Goal: Information Seeking & Learning: Find specific fact

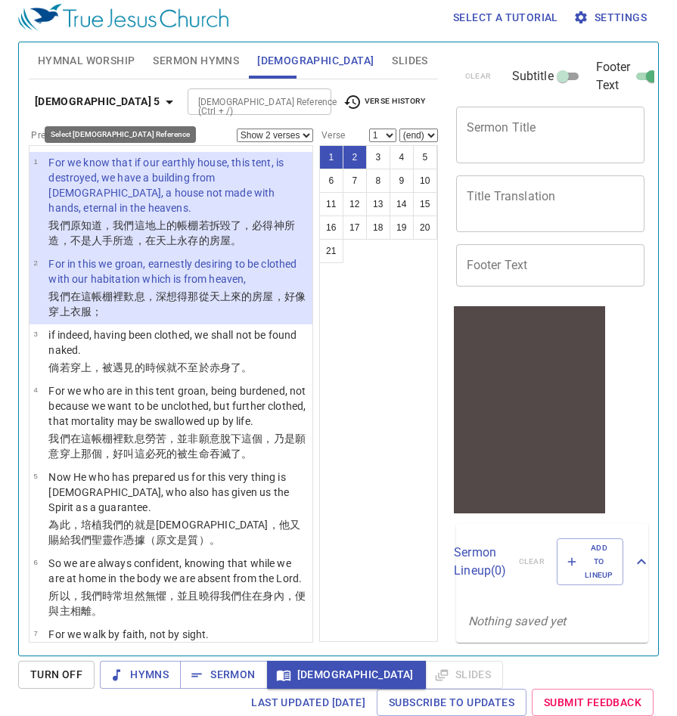
scroll to position [7, 0]
click at [160, 104] on icon "button" at bounding box center [169, 102] width 18 height 18
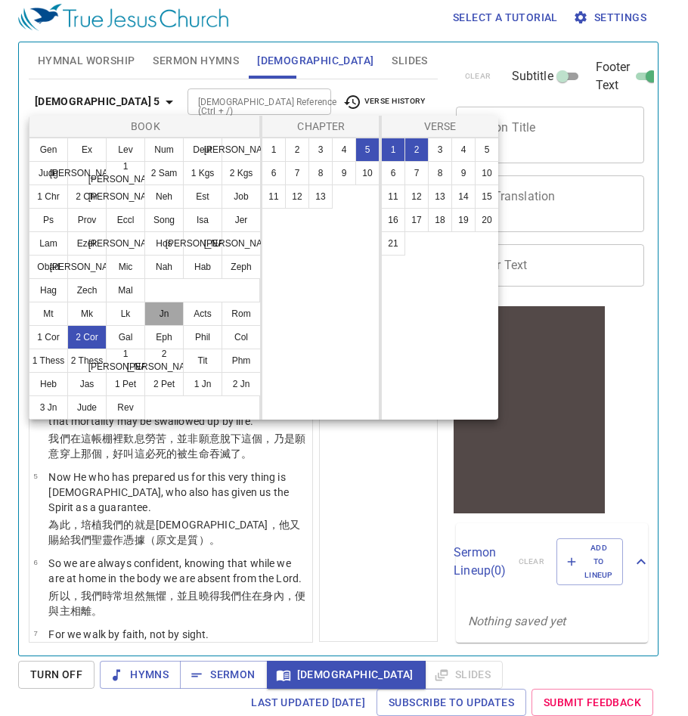
click at [163, 312] on button "Jn" at bounding box center [163, 314] width 39 height 24
select select "1"
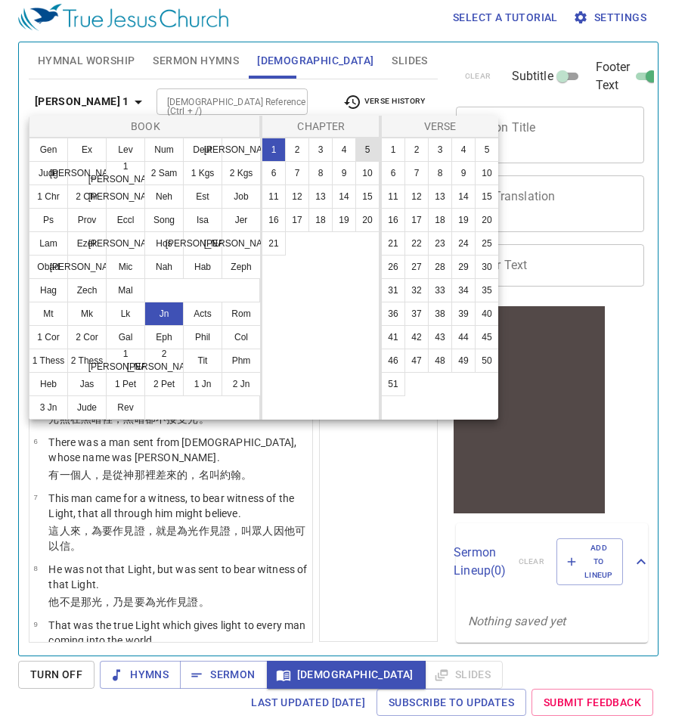
click at [0, 0] on button "5" at bounding box center [0, 0] width 0 height 0
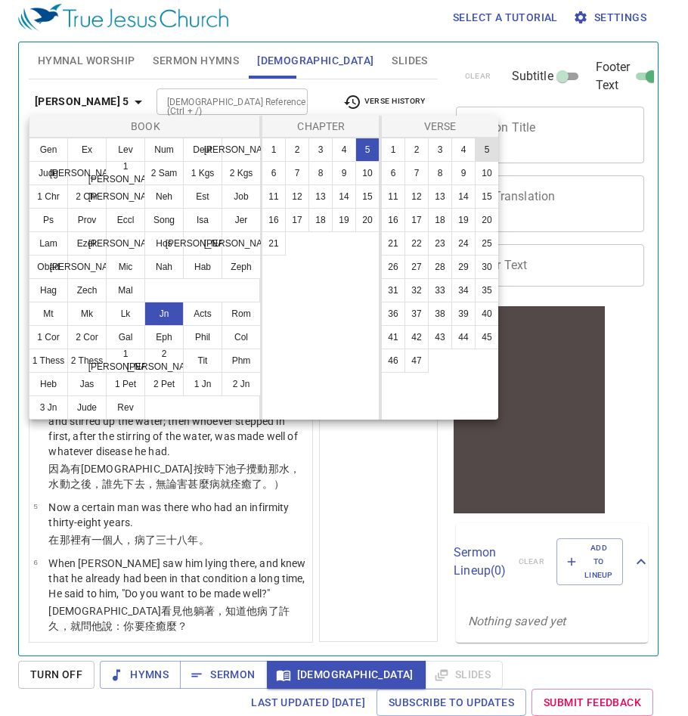
click at [0, 0] on button "5" at bounding box center [0, 0] width 0 height 0
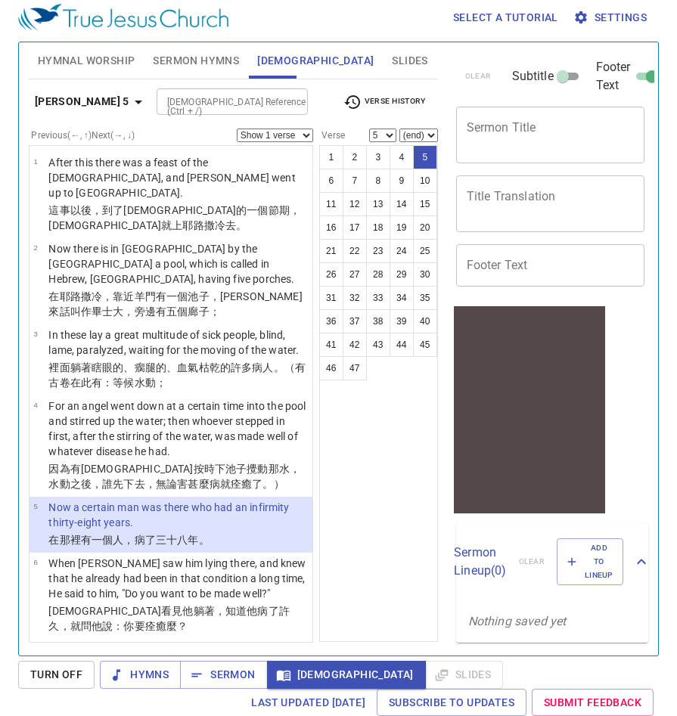
drag, startPoint x: 400, startPoint y: 250, endPoint x: 178, endPoint y: 100, distance: 268.1
click at [400, 250] on button "24" at bounding box center [402, 251] width 24 height 24
select select "24"
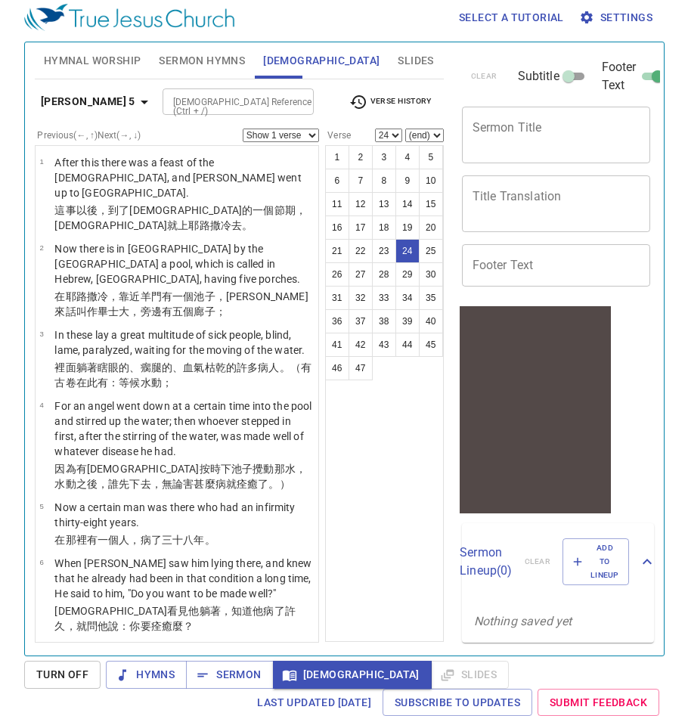
scroll to position [1611, 0]
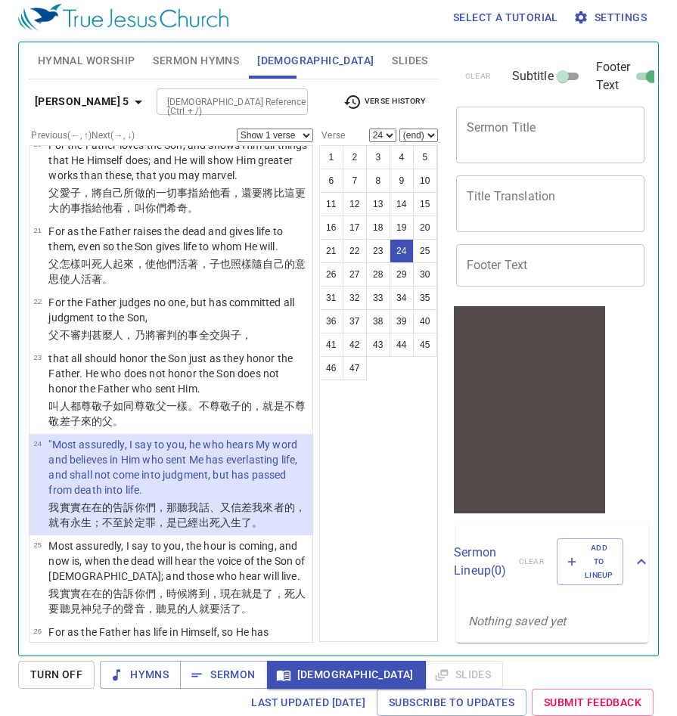
click at [589, 14] on icon "button" at bounding box center [580, 17] width 15 height 15
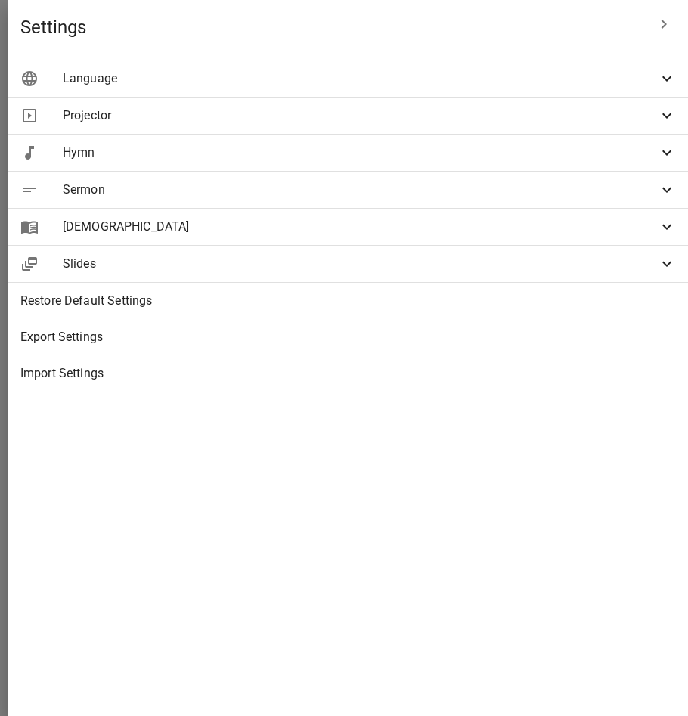
click at [375, 224] on span "[DEMOGRAPHIC_DATA]" at bounding box center [360, 227] width 595 height 18
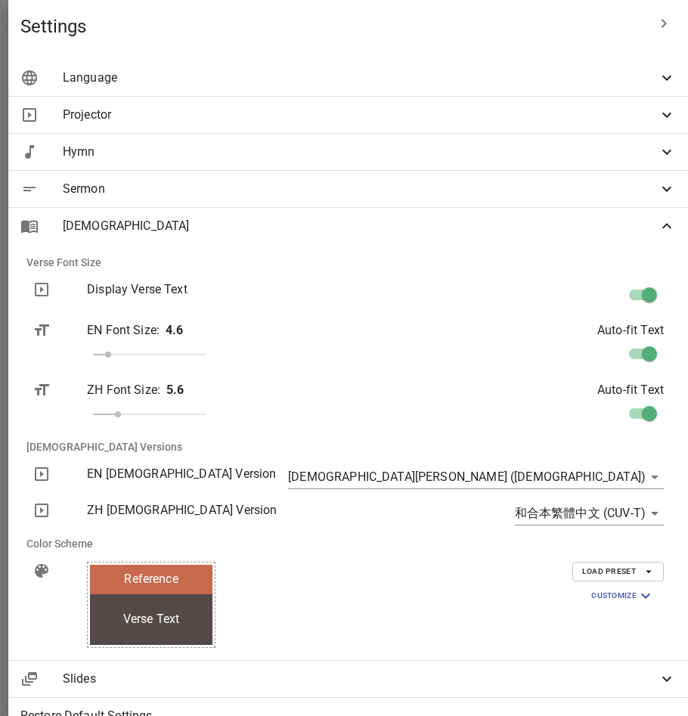
scroll to position [0, 0]
click at [484, 233] on span "[DEMOGRAPHIC_DATA]" at bounding box center [360, 227] width 595 height 18
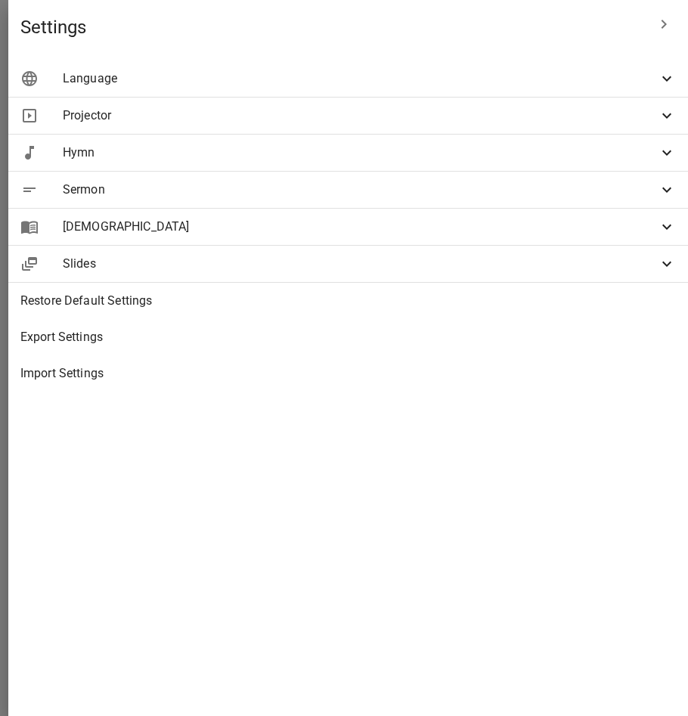
click at [473, 200] on div "Sermon" at bounding box center [348, 190] width 680 height 36
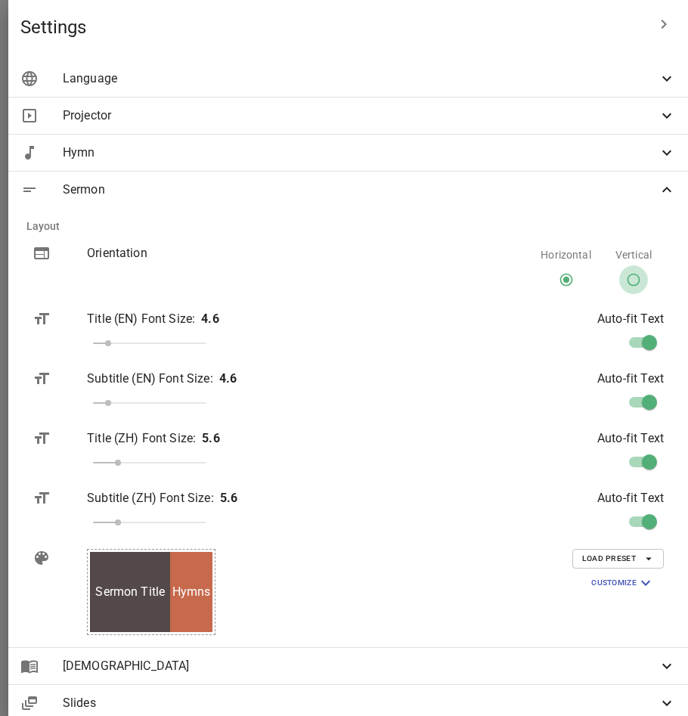
click at [624, 278] on input "Vertical" at bounding box center [634, 283] width 29 height 29
radio input "true"
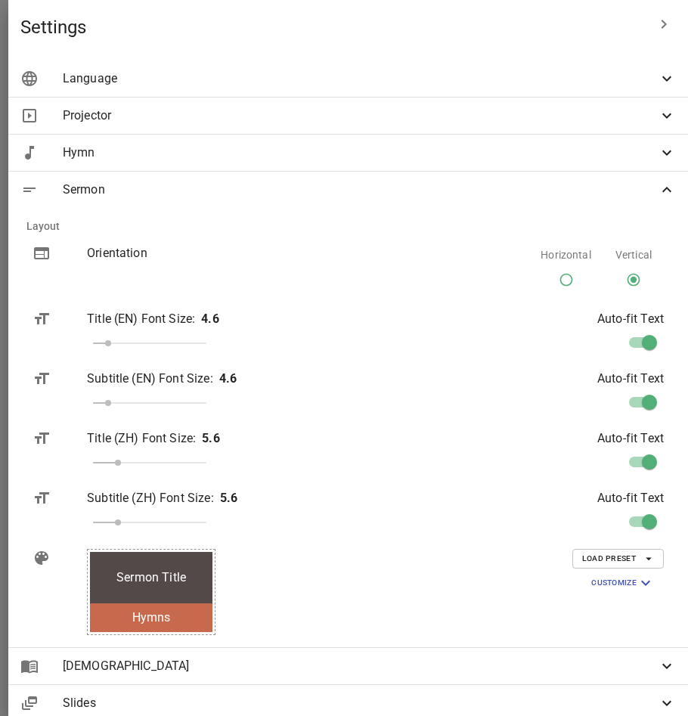
click at [556, 279] on input "Horizontal" at bounding box center [566, 283] width 29 height 29
radio input "true"
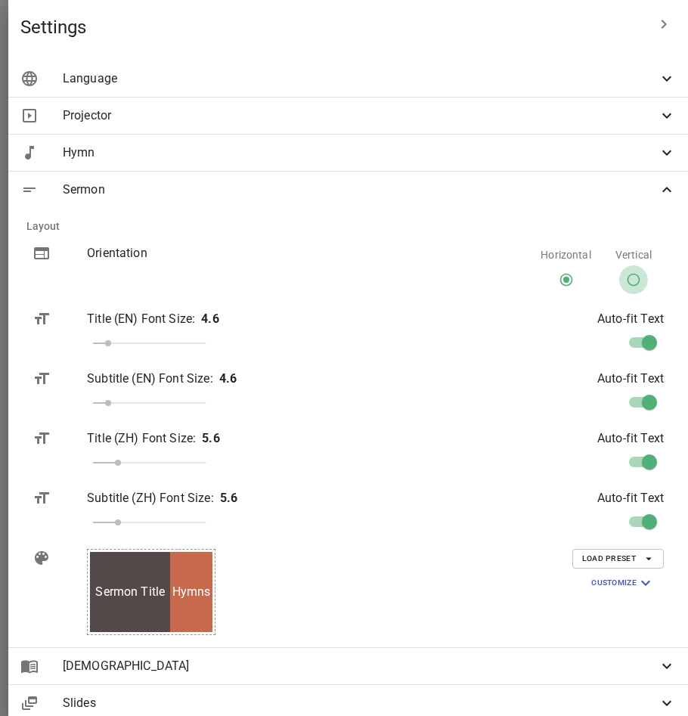
click at [622, 279] on input "Vertical" at bounding box center [634, 283] width 29 height 29
radio input "true"
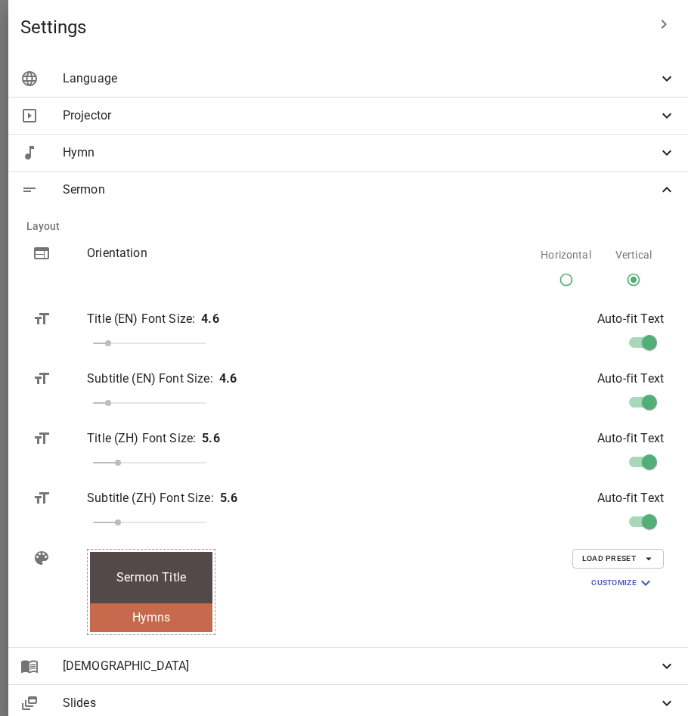
click at [510, 188] on span "Sermon" at bounding box center [360, 190] width 595 height 18
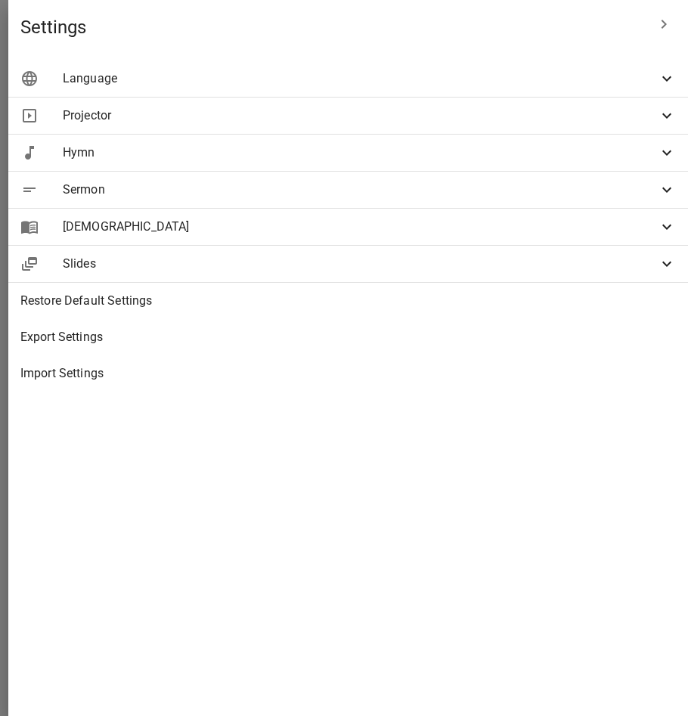
click at [482, 155] on span "Hymn" at bounding box center [360, 153] width 595 height 18
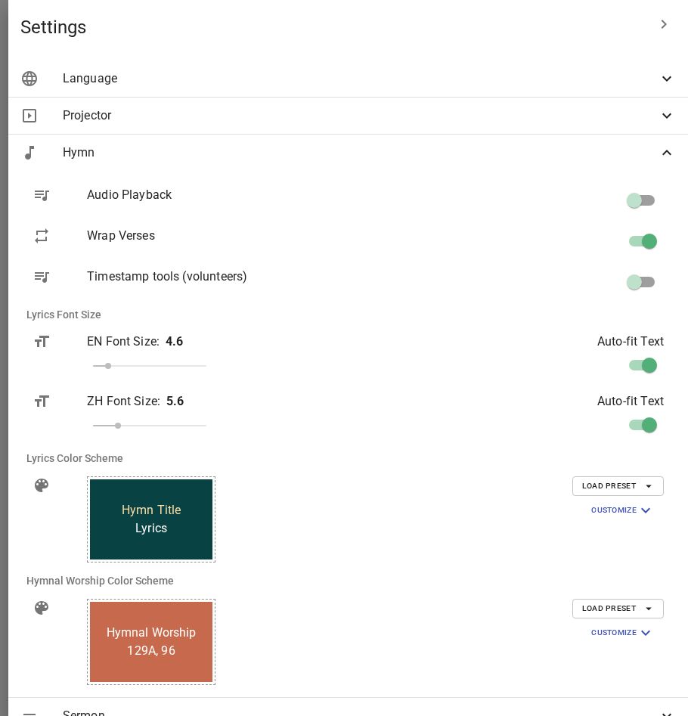
click at [514, 157] on span "Hymn" at bounding box center [360, 153] width 595 height 18
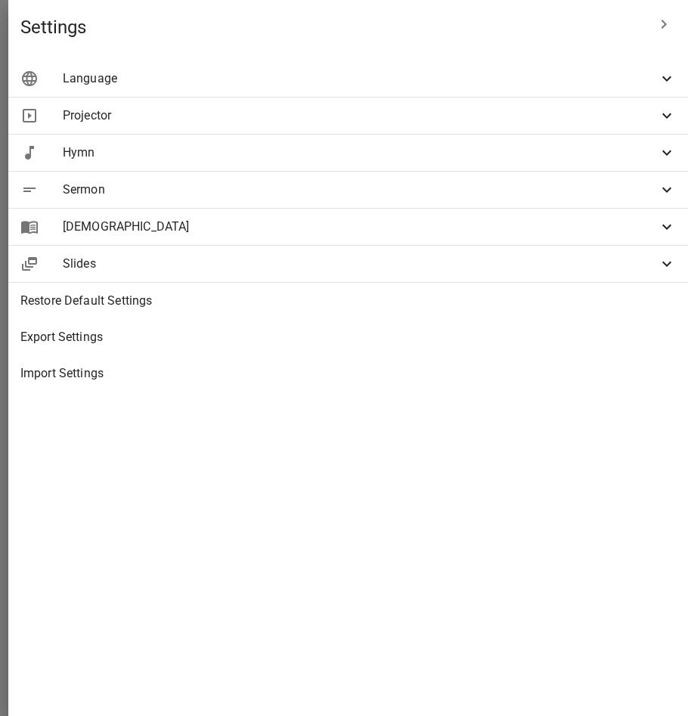
click at [492, 113] on span "Projector" at bounding box center [360, 116] width 595 height 18
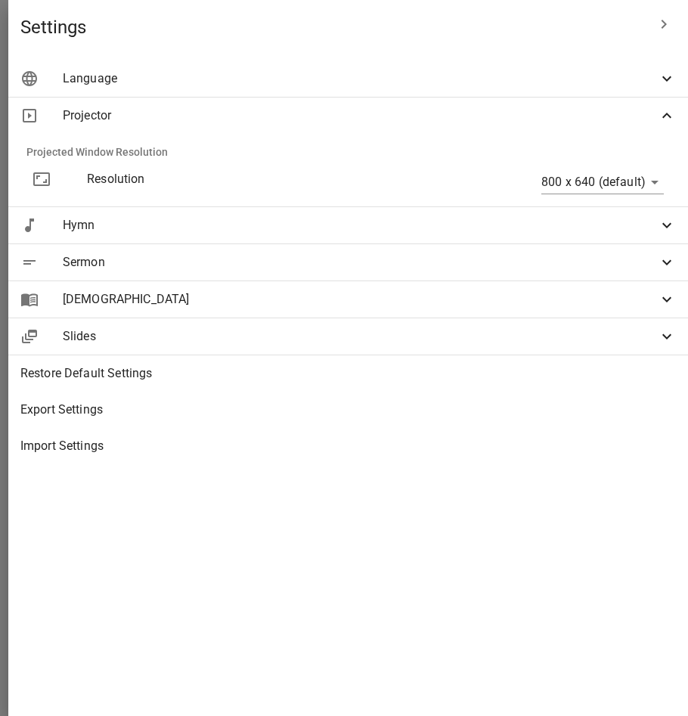
click at [492, 113] on span "Projector" at bounding box center [360, 116] width 595 height 18
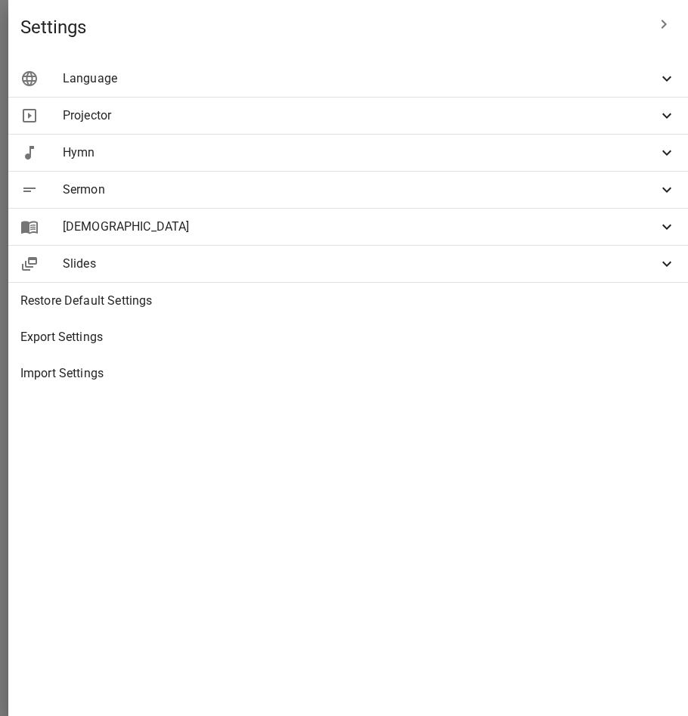
click at [449, 82] on span "Language" at bounding box center [360, 79] width 595 height 18
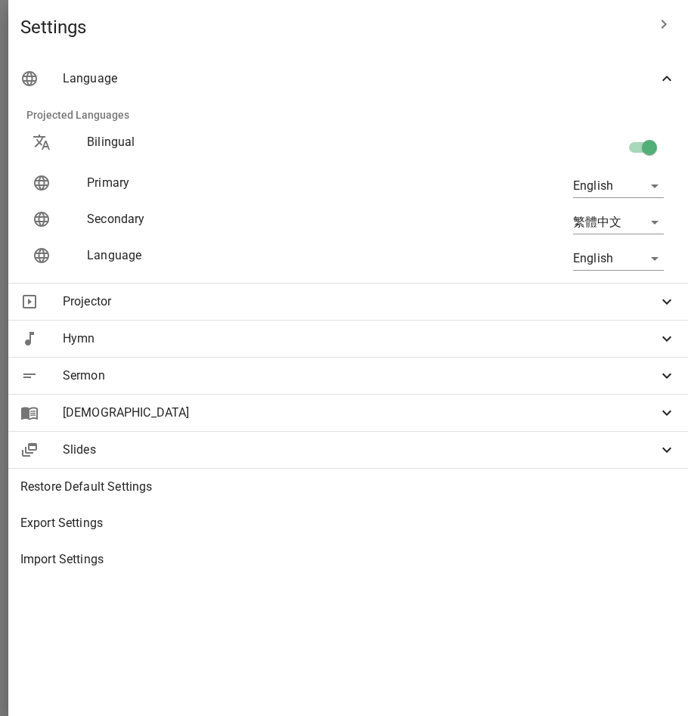
click at [449, 82] on span "Language" at bounding box center [360, 79] width 595 height 18
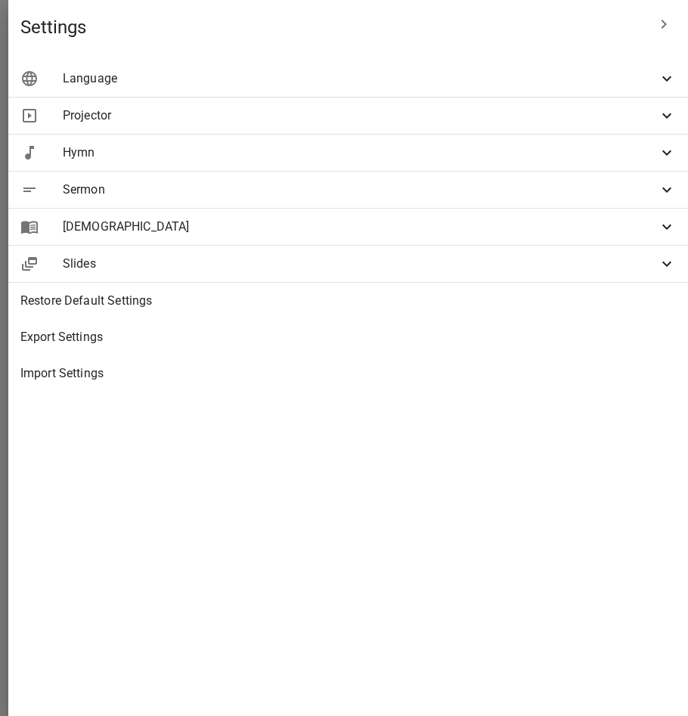
click at [424, 267] on span "Slides" at bounding box center [360, 264] width 595 height 18
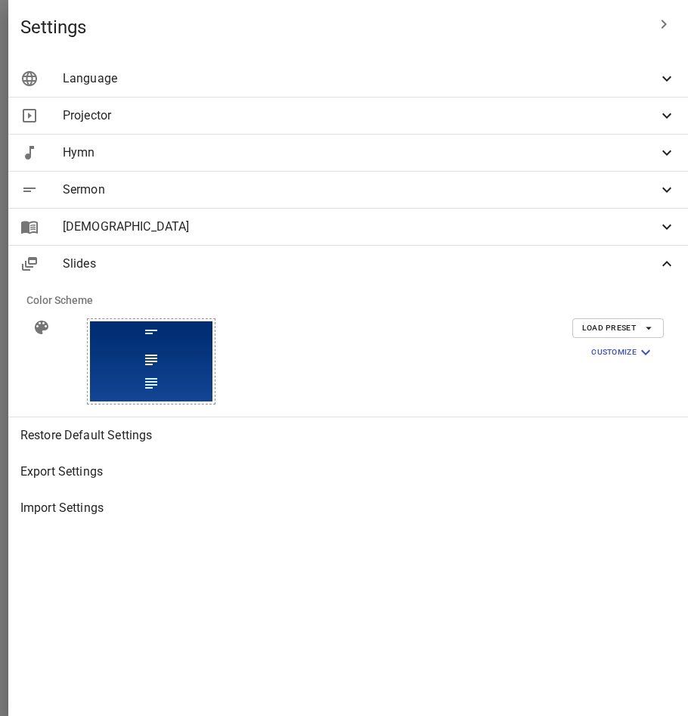
click at [424, 267] on span "Slides" at bounding box center [360, 264] width 595 height 18
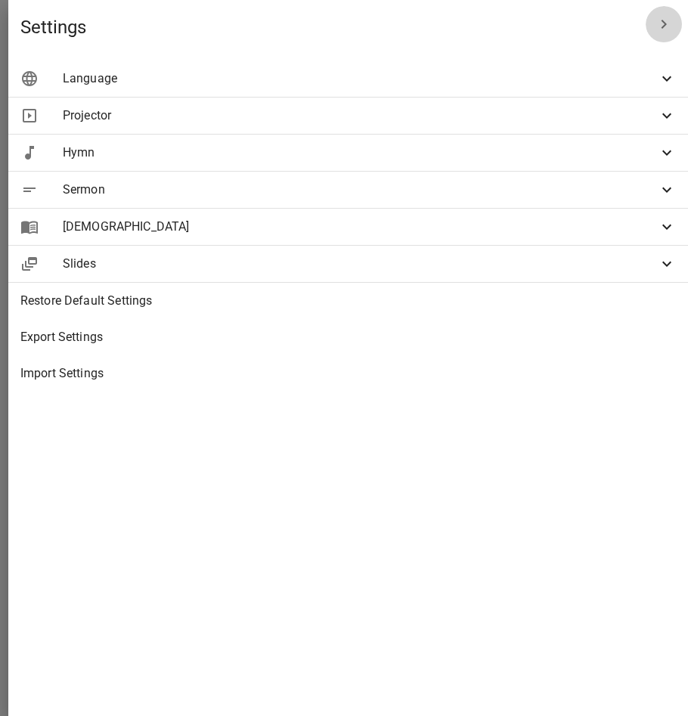
click at [661, 26] on icon "button" at bounding box center [664, 24] width 18 height 18
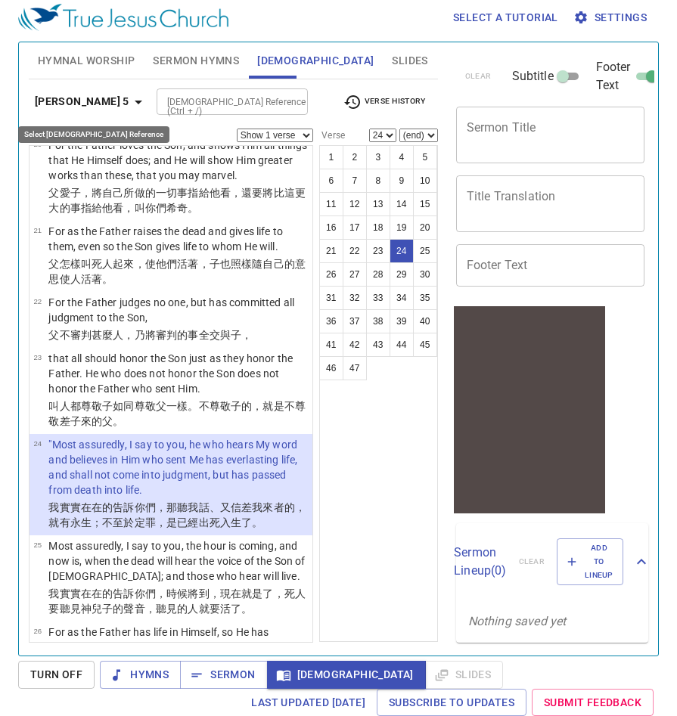
click at [70, 100] on b "[PERSON_NAME] 5" at bounding box center [82, 101] width 95 height 19
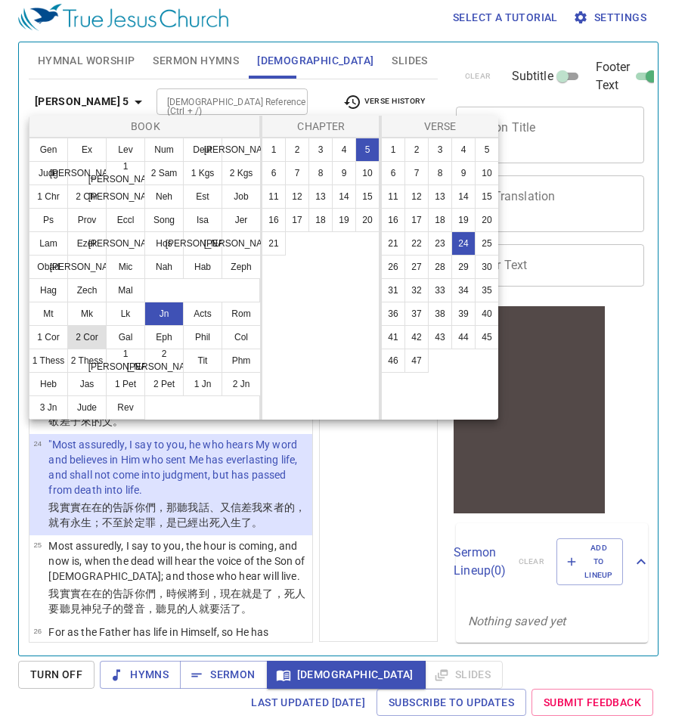
click at [80, 338] on button "2 Cor" at bounding box center [86, 337] width 39 height 24
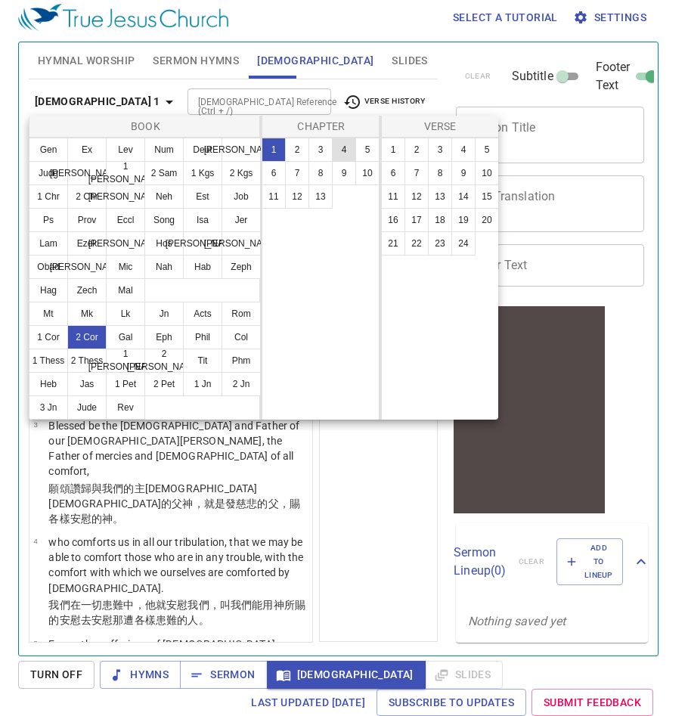
click at [347, 151] on button "4" at bounding box center [344, 150] width 24 height 24
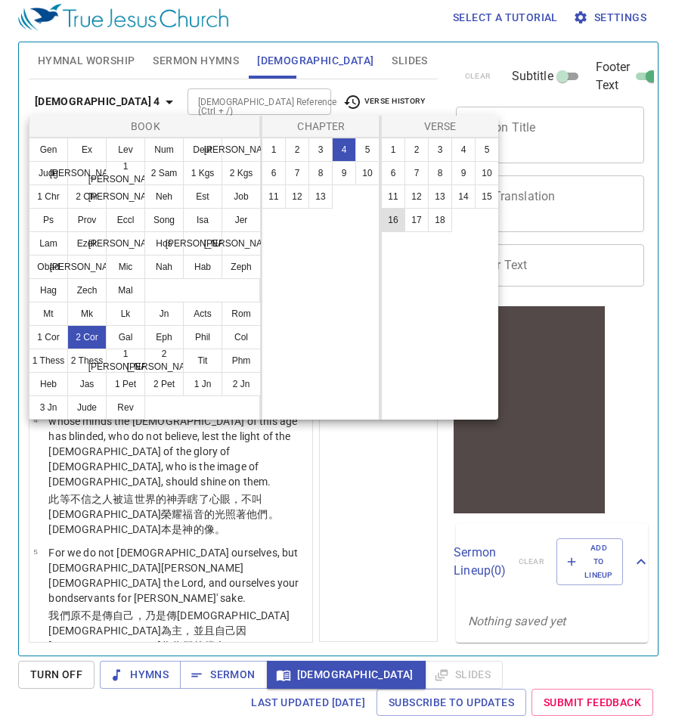
click at [396, 218] on button "16" at bounding box center [393, 220] width 24 height 24
select select "16"
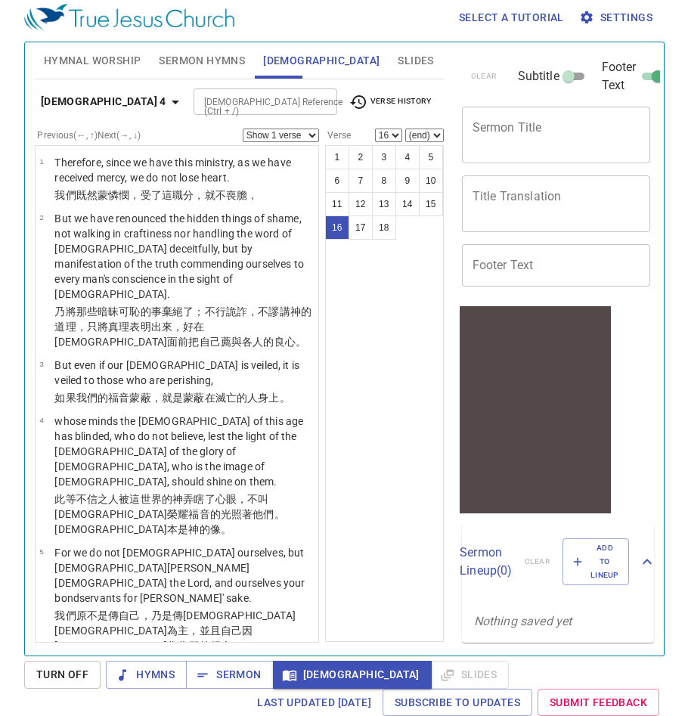
scroll to position [1039, 0]
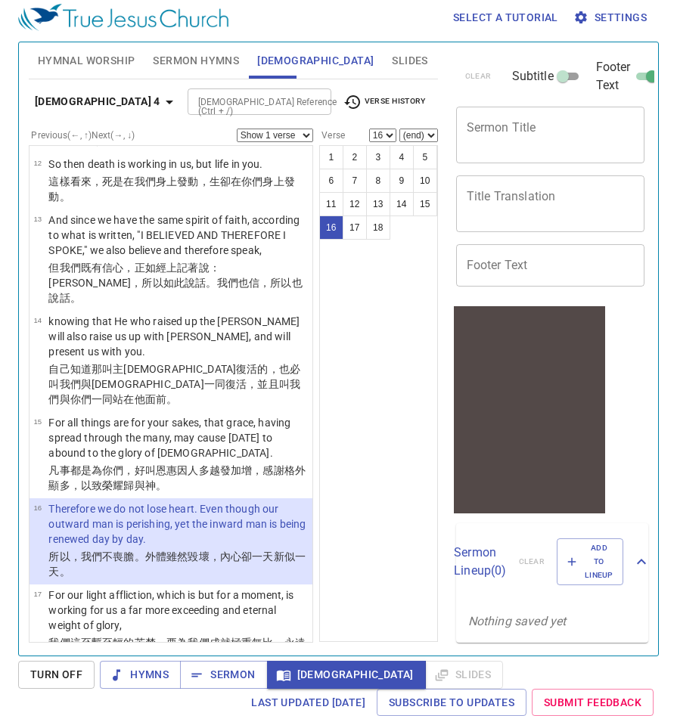
click at [284, 132] on select "Show 1 verse Show 2 verses Show 3 verses Show 4 verses Show 5 verses" at bounding box center [275, 136] width 76 height 14
click at [237, 129] on select "Show 1 verse Show 2 verses Show 3 verses Show 4 verses Show 5 verses" at bounding box center [275, 136] width 76 height 14
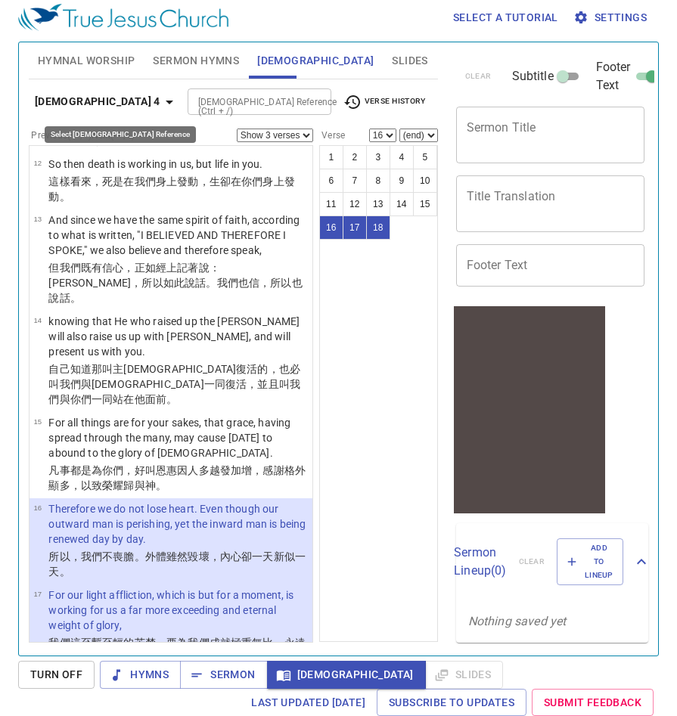
click at [118, 98] on b "[DEMOGRAPHIC_DATA] 4" at bounding box center [98, 101] width 126 height 19
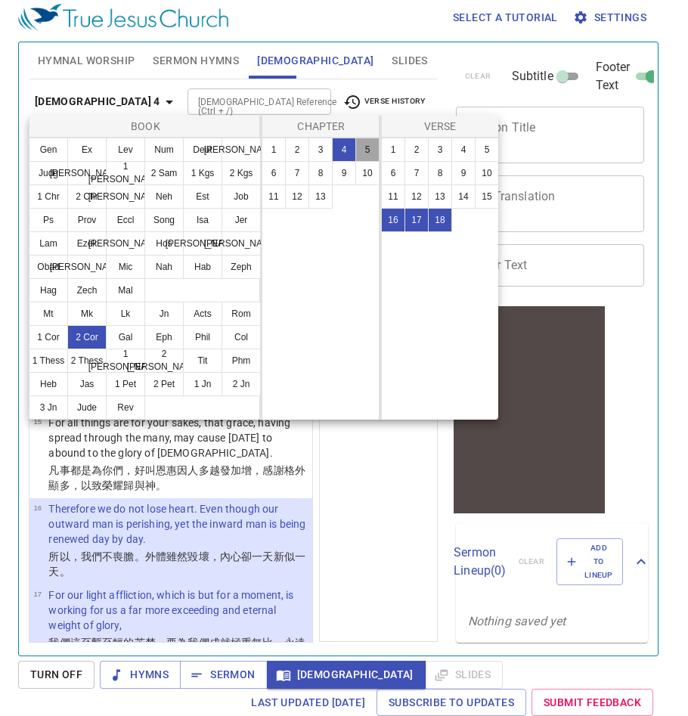
click at [362, 144] on button "5" at bounding box center [368, 150] width 24 height 24
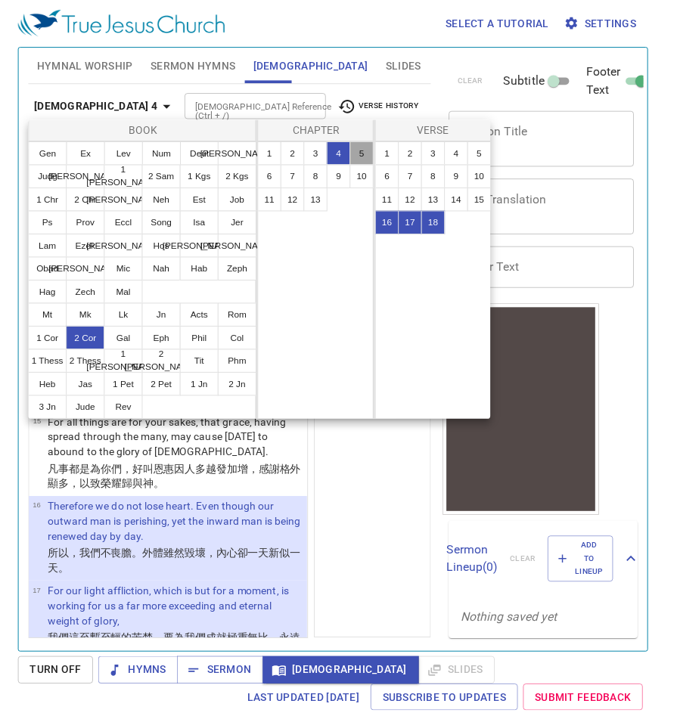
scroll to position [0, 0]
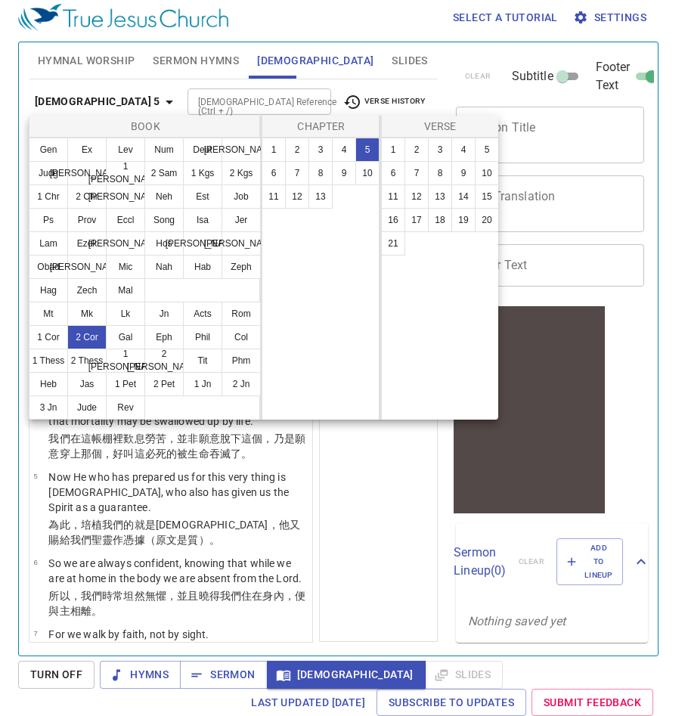
click at [353, 490] on div at bounding box center [344, 358] width 688 height 716
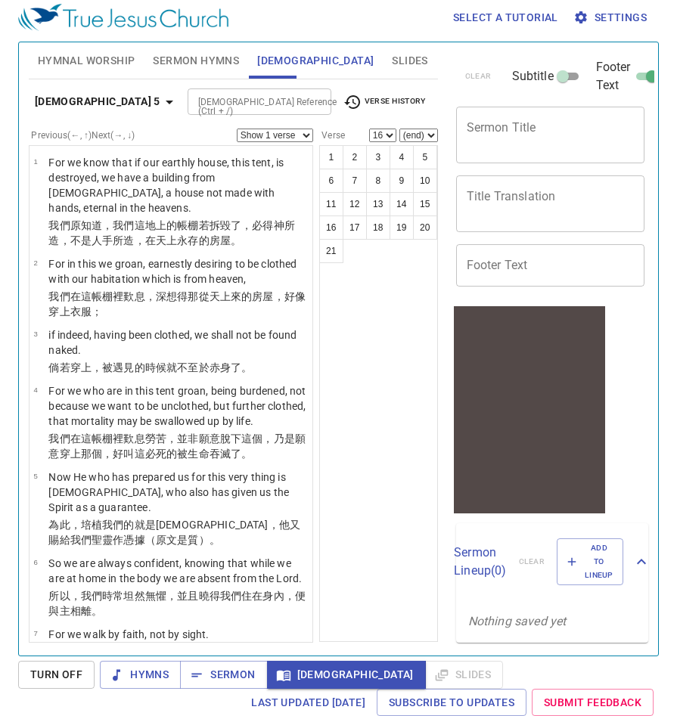
click at [262, 133] on select "Show 1 verse Show 2 verses Show 3 verses Show 4 verses Show 5 verses" at bounding box center [275, 136] width 76 height 14
select select "2"
click at [237, 129] on select "Show 1 verse Show 2 verses Show 3 verses Show 4 verses Show 5 verses" at bounding box center [275, 136] width 76 height 14
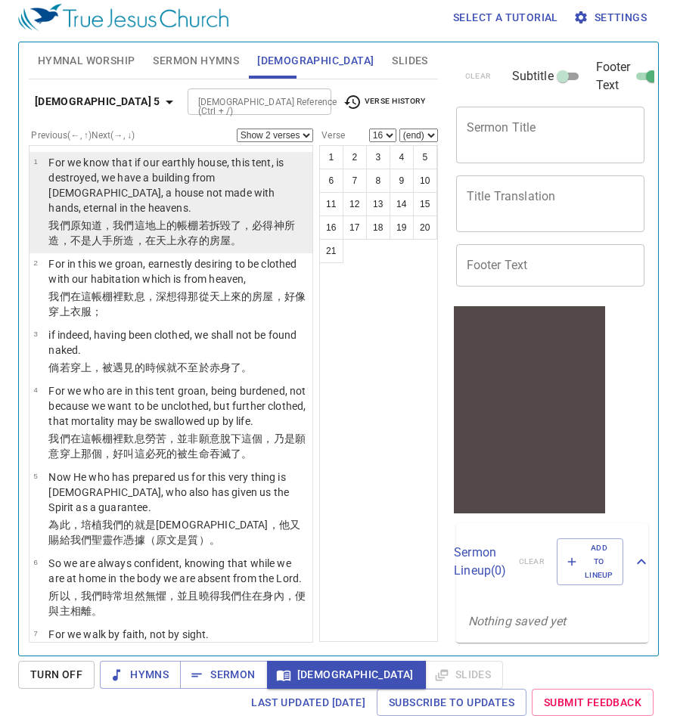
click at [132, 188] on p "For we know that if our earthly house, this tent, is destroyed, we have a build…" at bounding box center [177, 185] width 259 height 61
select select "1"
